Goal: Task Accomplishment & Management: Complete application form

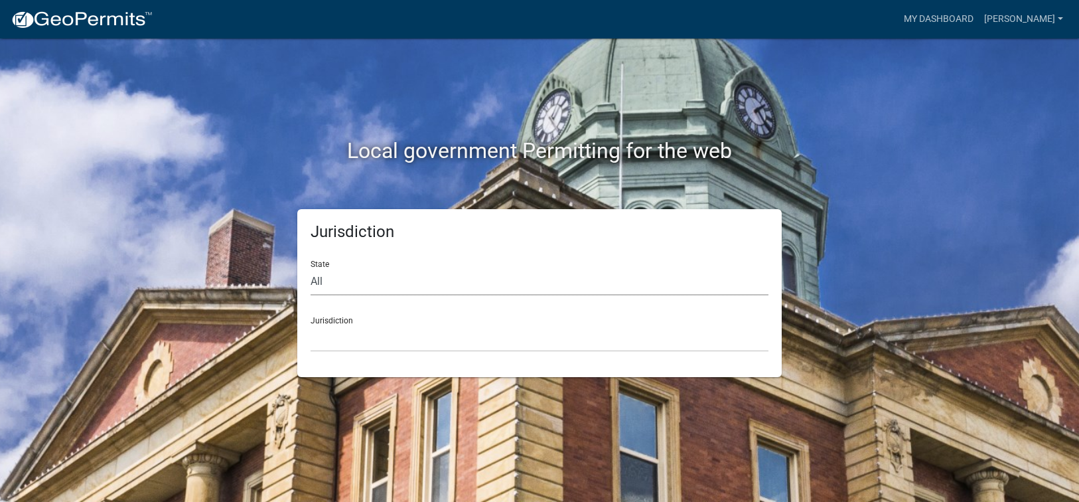
click at [350, 283] on select "All [US_STATE] [US_STATE] [US_STATE] [US_STATE] [US_STATE] [US_STATE] [US_STATE…" at bounding box center [540, 281] width 458 height 27
select select "[US_STATE]"
click at [311, 268] on select "All [US_STATE] [US_STATE] [US_STATE] [US_STATE] [US_STATE] [US_STATE] [US_STATE…" at bounding box center [540, 281] width 458 height 27
drag, startPoint x: 349, startPoint y: 293, endPoint x: 345, endPoint y: 338, distance: 45.3
click at [345, 338] on select "[GEOGRAPHIC_DATA], [US_STATE][PERSON_NAME][GEOGRAPHIC_DATA], [US_STATE][PERSON_…" at bounding box center [540, 337] width 458 height 27
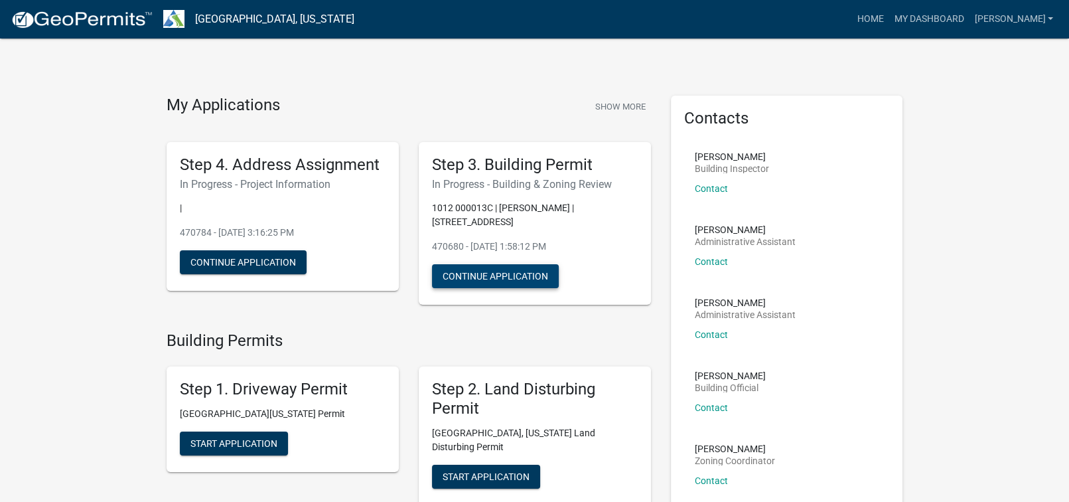
click at [504, 268] on button "Continue Application" at bounding box center [495, 276] width 127 height 24
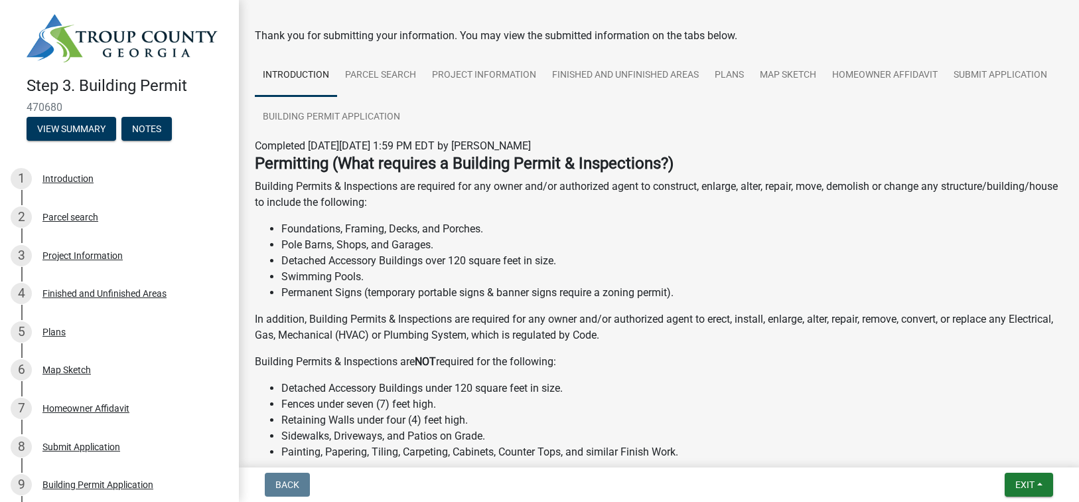
scroll to position [66, 0]
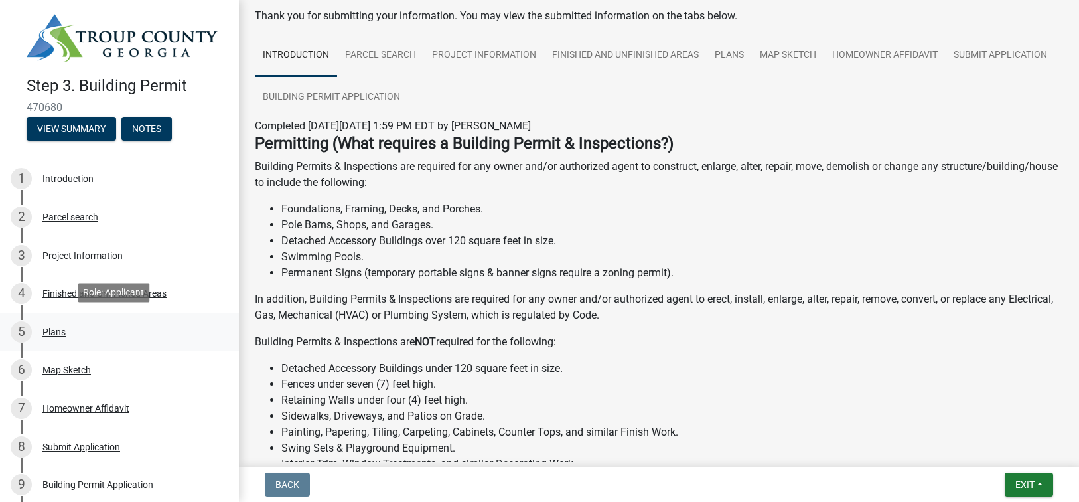
click at [54, 327] on div "Plans" at bounding box center [53, 331] width 23 height 9
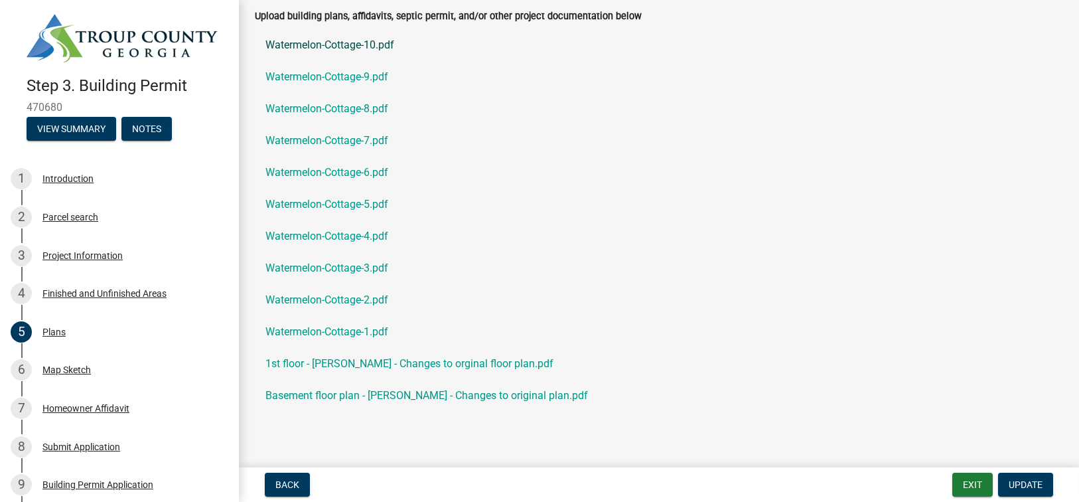
drag, startPoint x: 353, startPoint y: 48, endPoint x: 325, endPoint y: 49, distance: 27.9
click at [325, 49] on link "Watermelon-Cottage-10.pdf" at bounding box center [659, 45] width 808 height 32
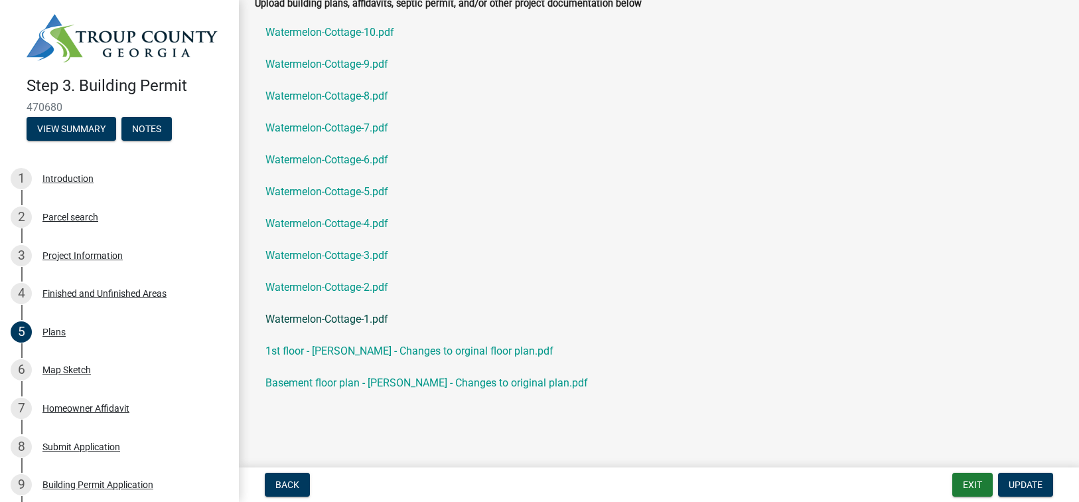
scroll to position [83, 0]
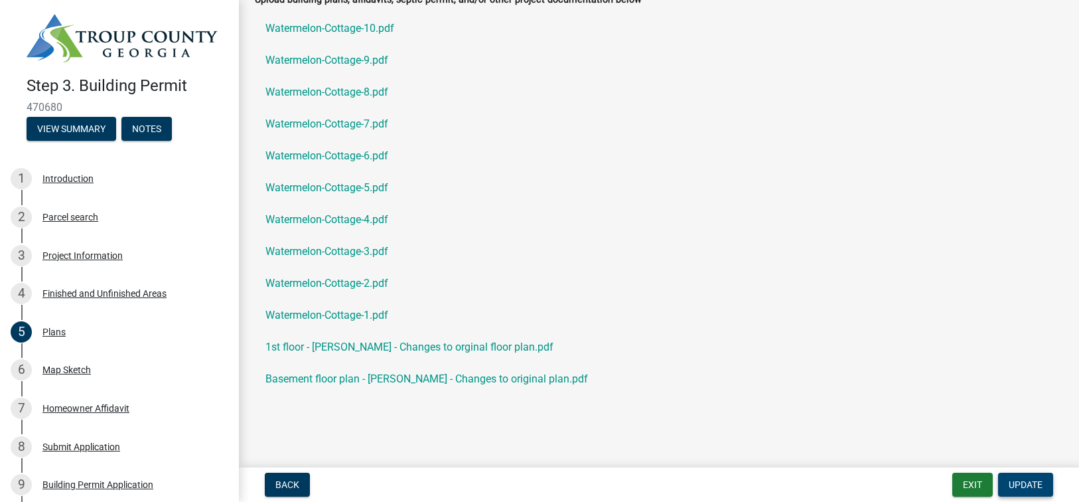
drag, startPoint x: 1025, startPoint y: 483, endPoint x: 1007, endPoint y: 476, distance: 19.3
click at [827, 483] on span "Update" at bounding box center [1026, 484] width 34 height 11
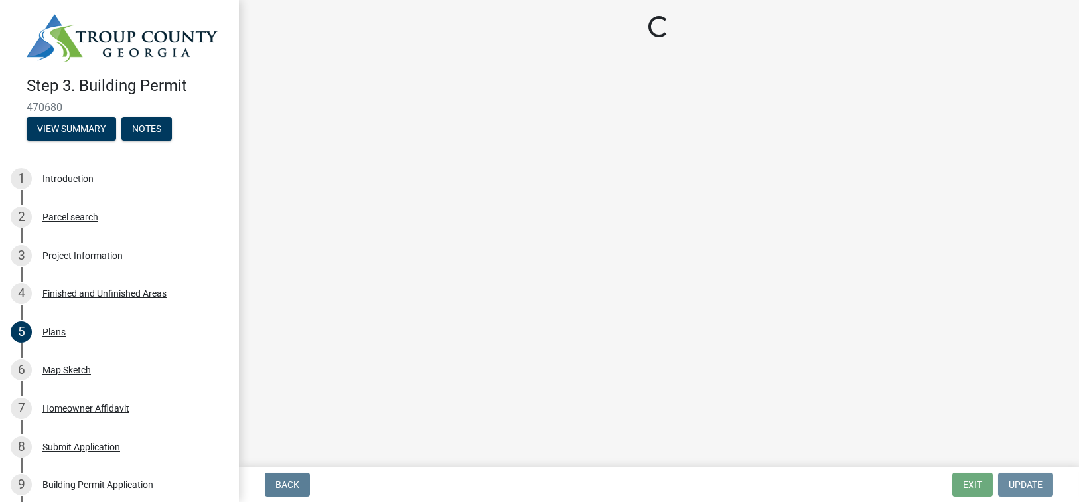
scroll to position [0, 0]
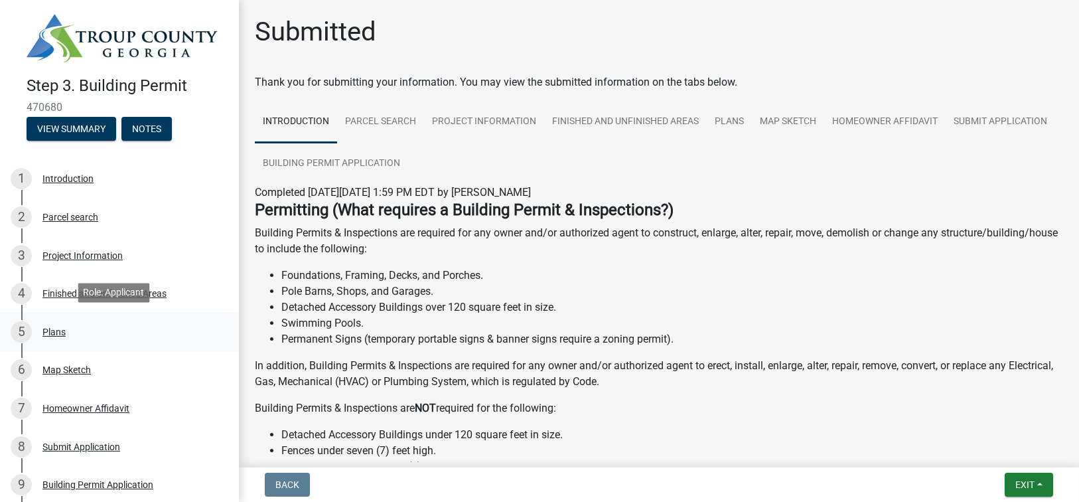
click at [55, 329] on div "Plans" at bounding box center [53, 331] width 23 height 9
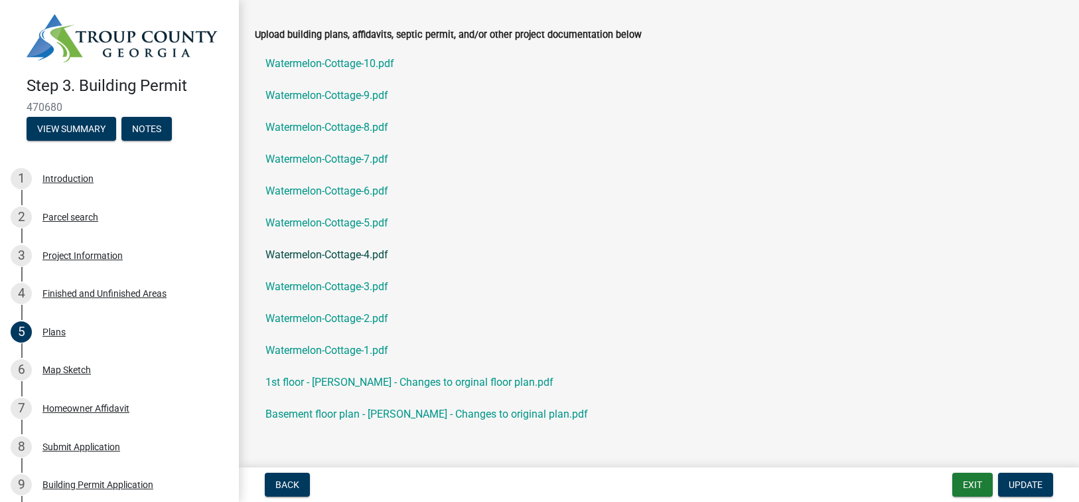
scroll to position [66, 0]
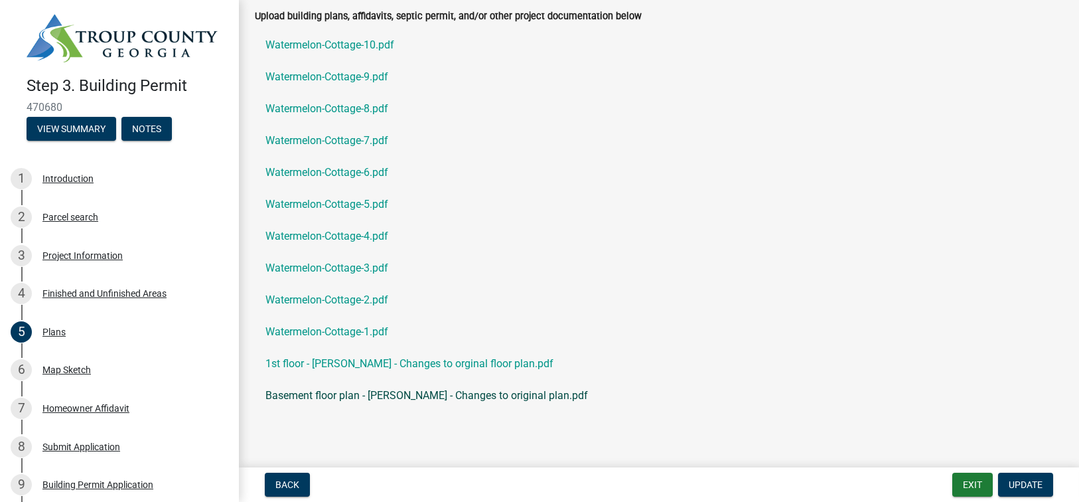
click at [336, 398] on link "Basement floor plan - Hixson - Changes to original plan.pdf" at bounding box center [659, 396] width 808 height 32
drag, startPoint x: 334, startPoint y: 368, endPoint x: 311, endPoint y: 365, distance: 22.8
drag, startPoint x: 311, startPoint y: 365, endPoint x: 570, endPoint y: 259, distance: 279.5
click at [570, 259] on link "Watermelon-Cottage-3.pdf" at bounding box center [659, 268] width 808 height 32
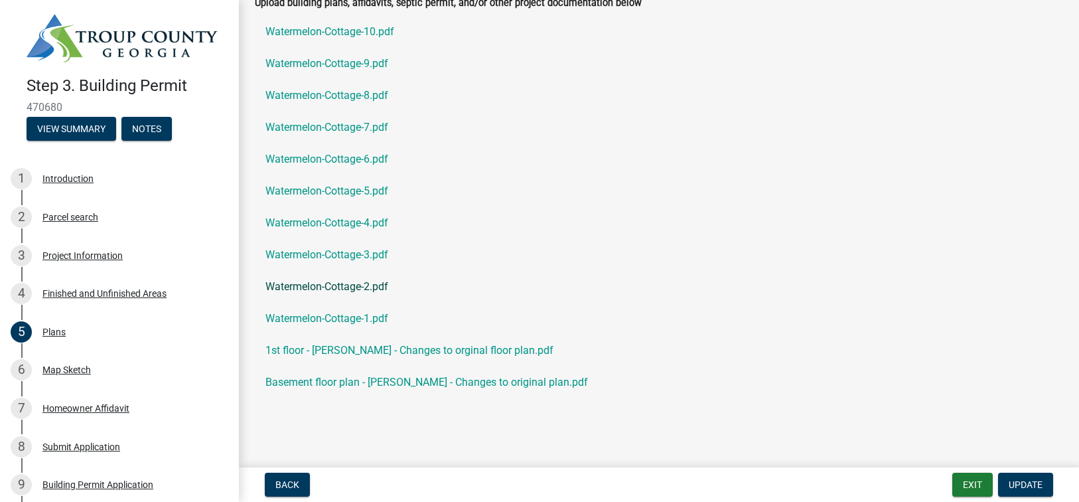
scroll to position [83, 0]
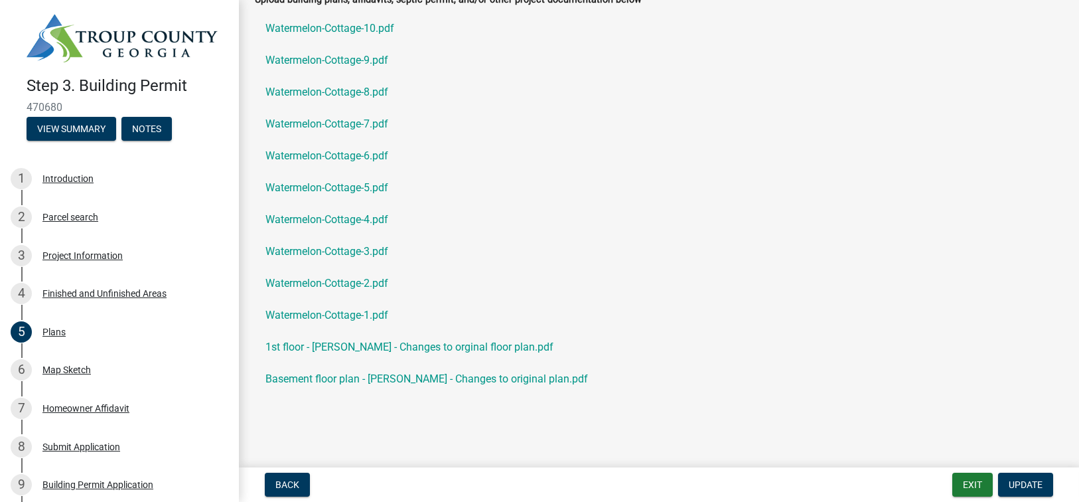
drag, startPoint x: 350, startPoint y: 348, endPoint x: 570, endPoint y: 401, distance: 226.6
click at [570, 401] on div "Upload building plans, affidavits, septic permit, and/or other project document…" at bounding box center [659, 200] width 828 height 419
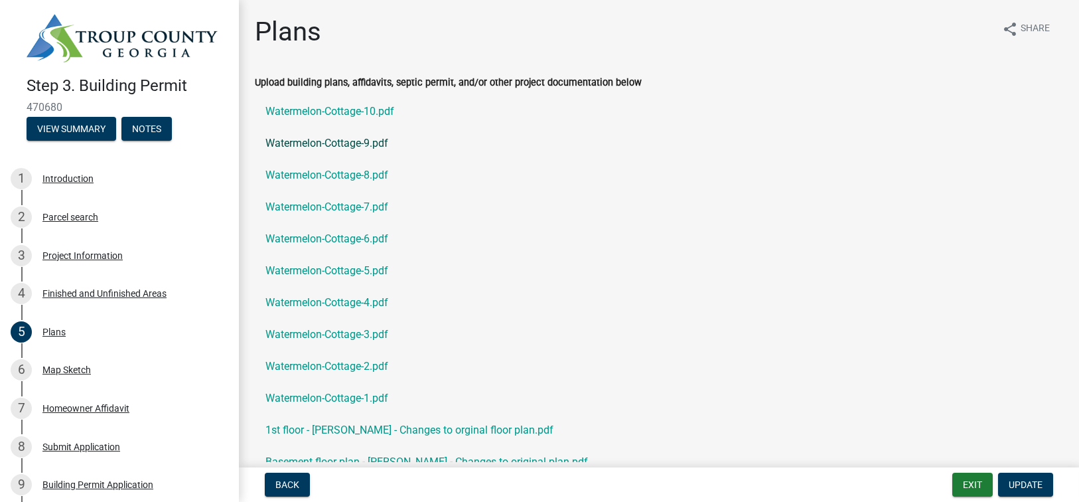
scroll to position [0, 0]
click at [827, 25] on span "Share" at bounding box center [1035, 29] width 29 height 16
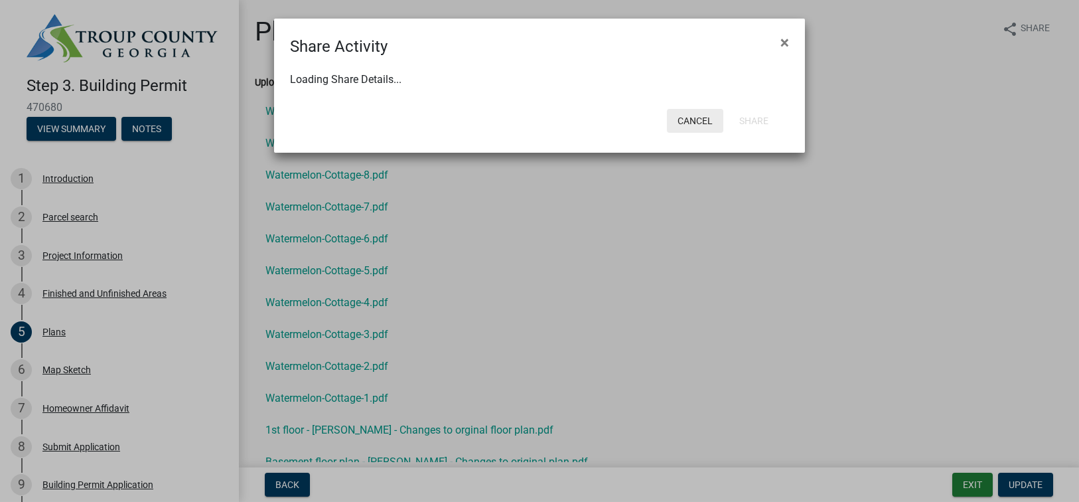
click at [701, 121] on button "Cancel" at bounding box center [695, 121] width 56 height 24
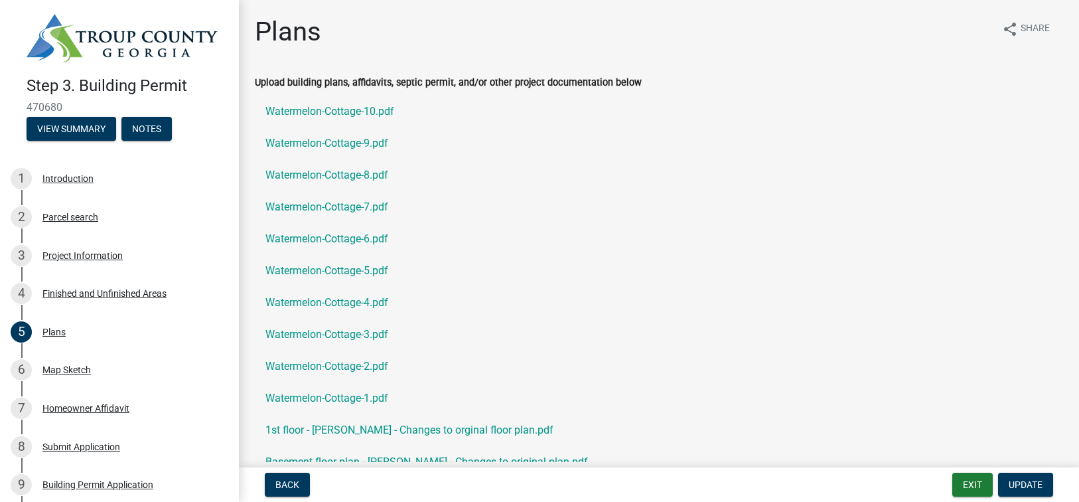
click at [273, 81] on label "Upload building plans, affidavits, septic permit, and/or other project document…" at bounding box center [448, 82] width 387 height 9
click at [827, 479] on span "Update" at bounding box center [1026, 484] width 34 height 11
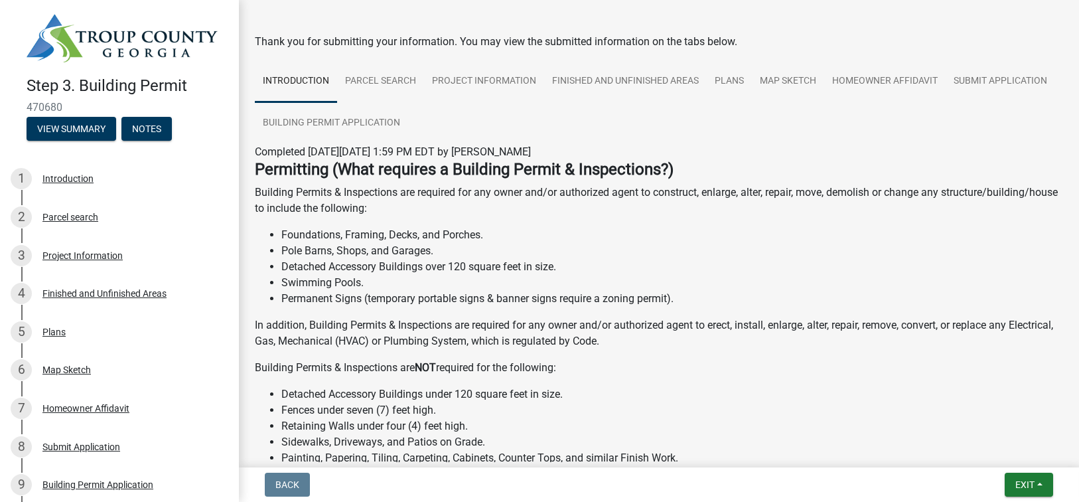
scroll to position [66, 0]
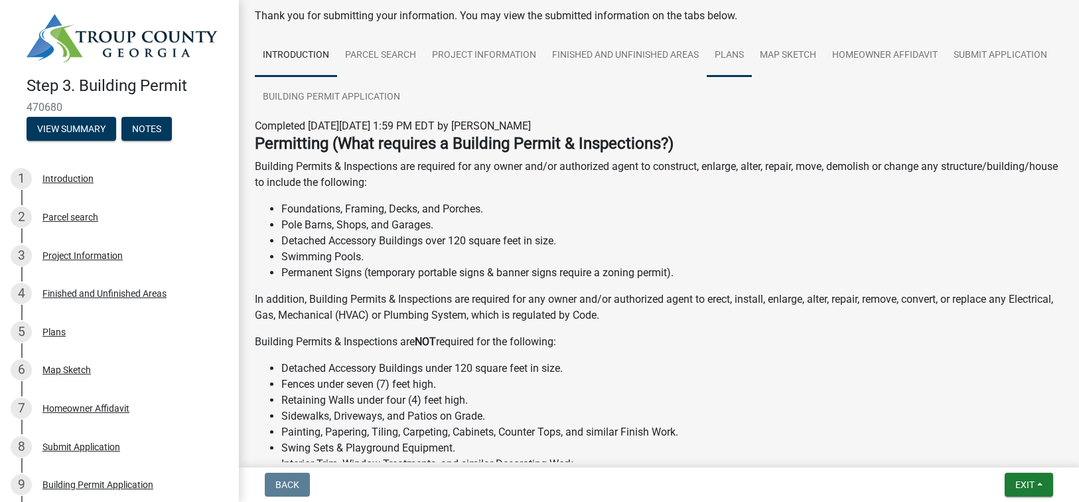
click at [729, 50] on link "Plans" at bounding box center [729, 56] width 45 height 42
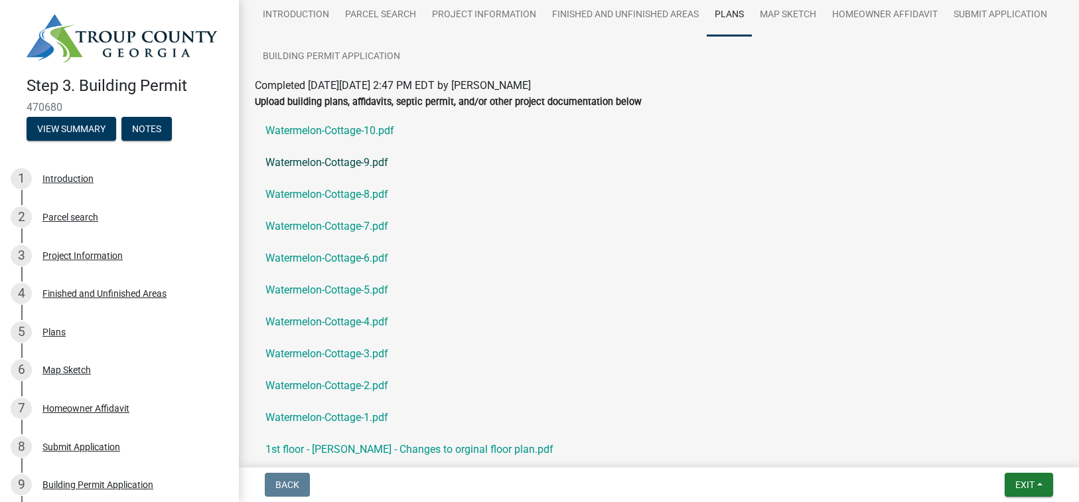
scroll to position [0, 0]
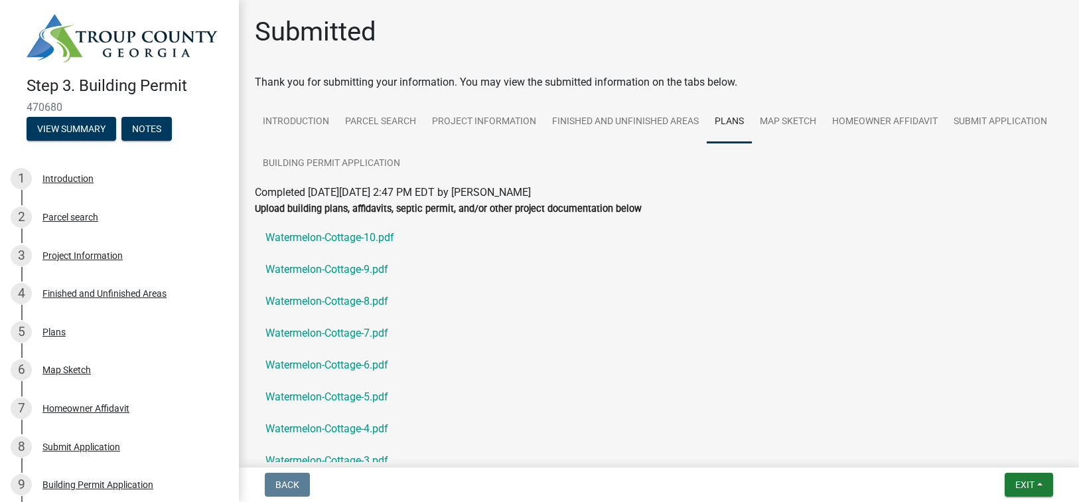
click at [277, 208] on label "Upload building plans, affidavits, septic permit, and/or other project document…" at bounding box center [448, 208] width 387 height 9
click at [561, 276] on link "Watermelon-Cottage-9.pdf" at bounding box center [659, 269] width 808 height 32
click at [76, 368] on div "Map Sketch" at bounding box center [66, 369] width 48 height 9
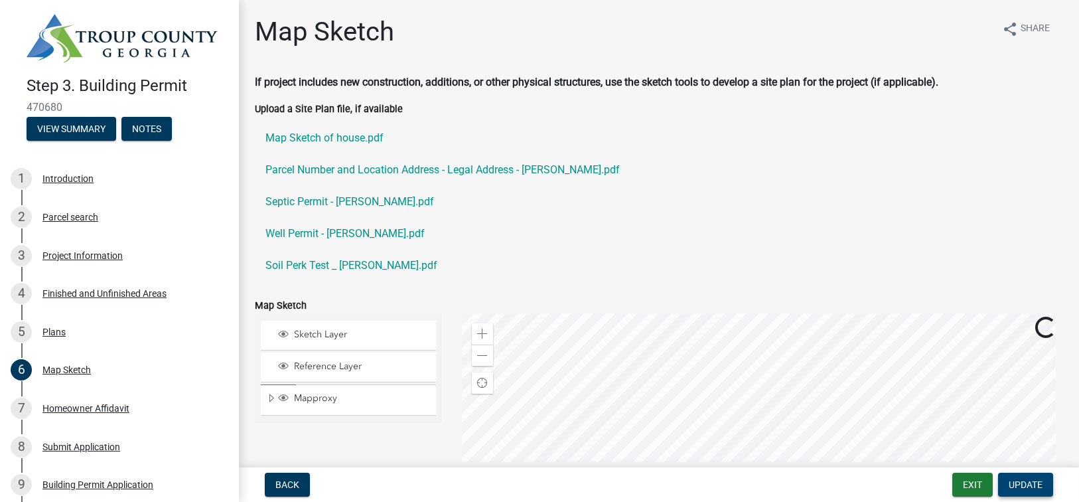
click at [827, 487] on span "Update" at bounding box center [1026, 484] width 34 height 11
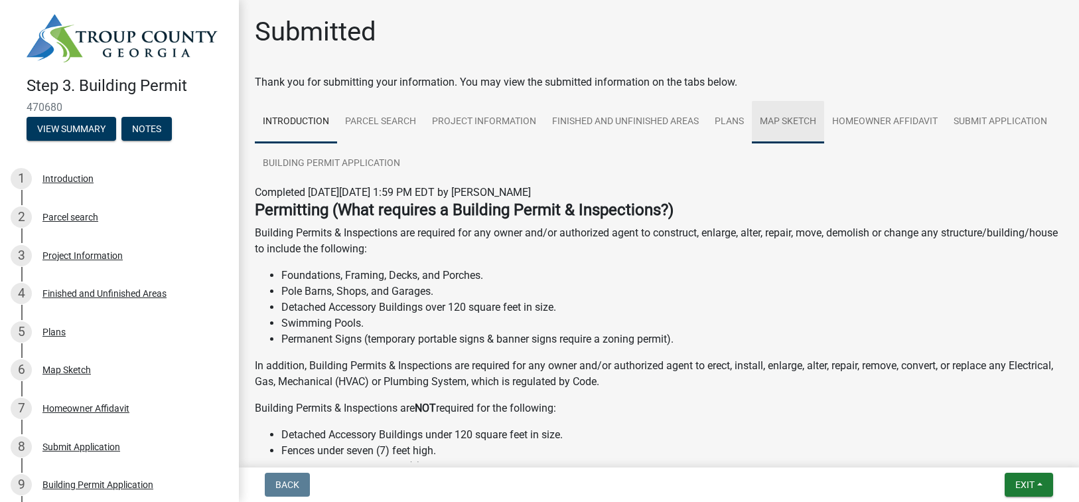
click at [800, 120] on link "Map Sketch" at bounding box center [788, 122] width 72 height 42
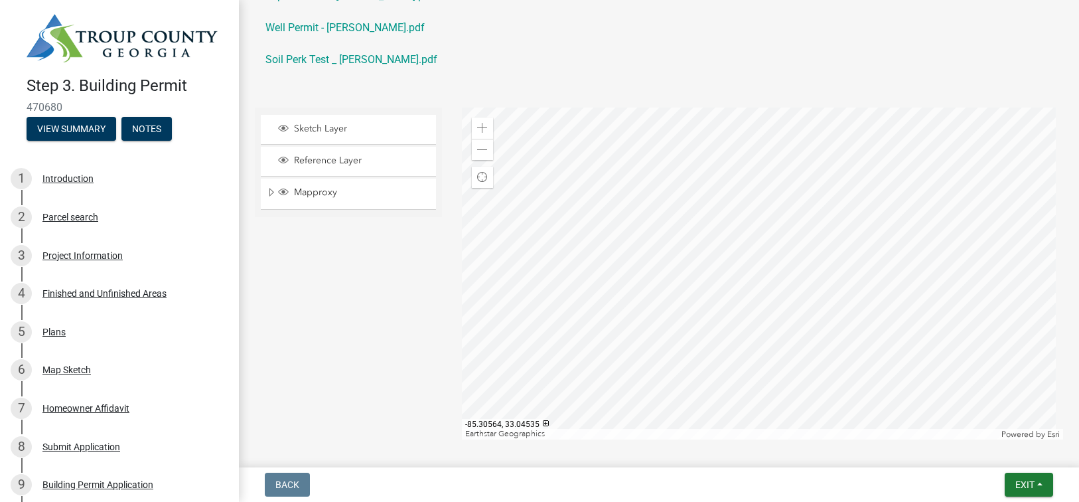
scroll to position [387, 0]
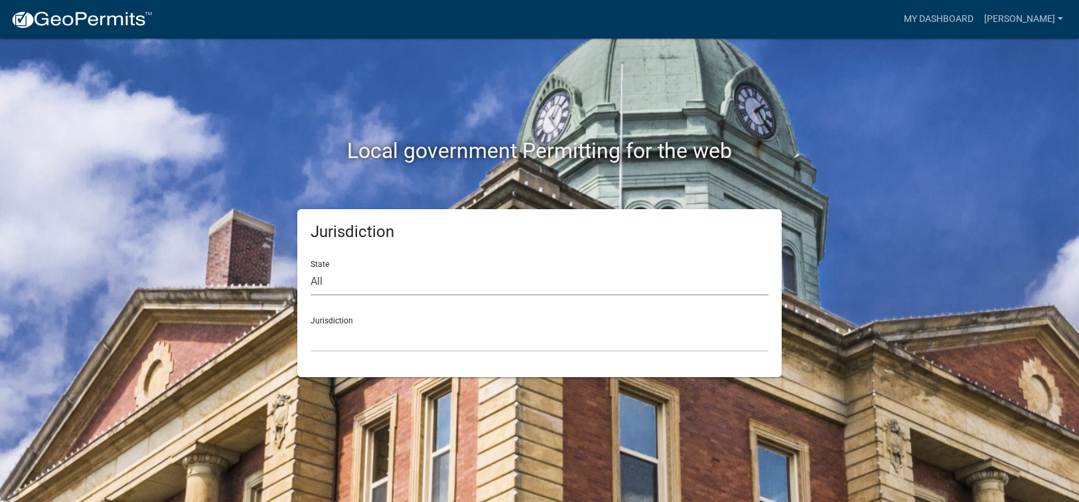
click at [334, 282] on select "All [US_STATE] [US_STATE] [US_STATE] [US_STATE] [US_STATE] [US_STATE] [US_STATE…" at bounding box center [540, 281] width 458 height 27
select select "[US_STATE]"
click at [311, 268] on select "All [US_STATE] [US_STATE] [US_STATE] [US_STATE] [US_STATE] [US_STATE] [US_STATE…" at bounding box center [540, 281] width 458 height 27
click at [340, 337] on select "[GEOGRAPHIC_DATA], [US_STATE][PERSON_NAME][GEOGRAPHIC_DATA], [US_STATE][PERSON_…" at bounding box center [540, 337] width 458 height 27
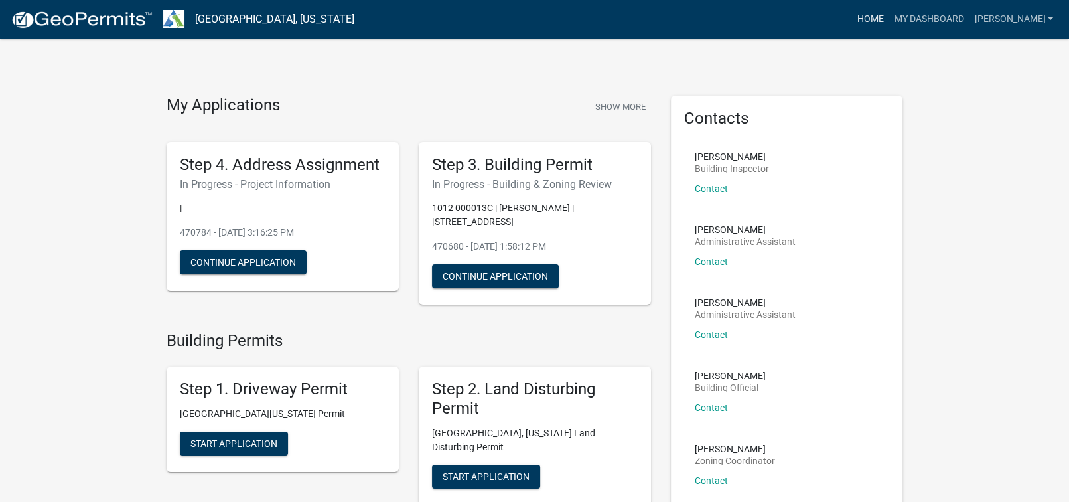
click at [889, 18] on link "Home" at bounding box center [869, 19] width 37 height 25
click at [889, 17] on link "Home" at bounding box center [869, 19] width 37 height 25
click at [952, 17] on link "My Dashboard" at bounding box center [929, 19] width 80 height 25
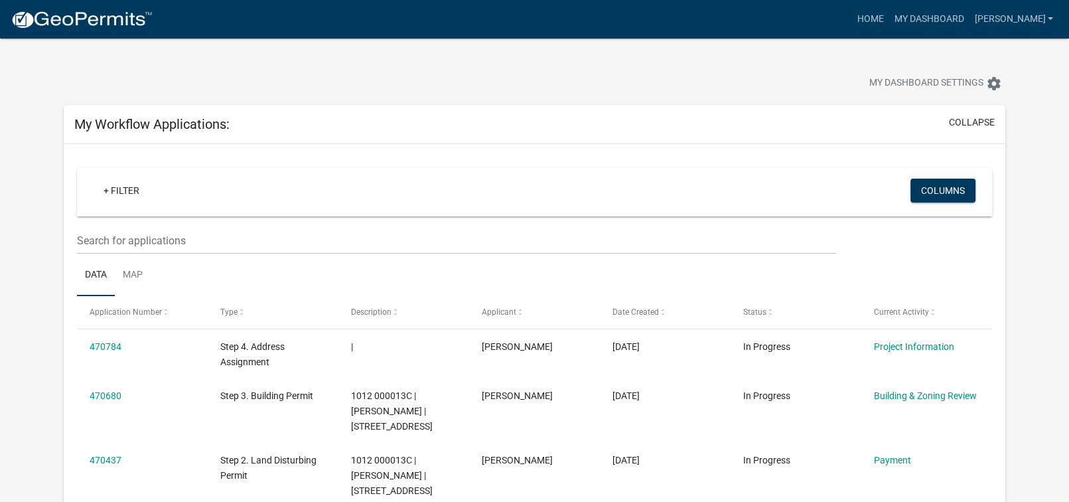
click at [68, 13] on img at bounding box center [82, 20] width 142 height 20
